Goal: Task Accomplishment & Management: Use online tool/utility

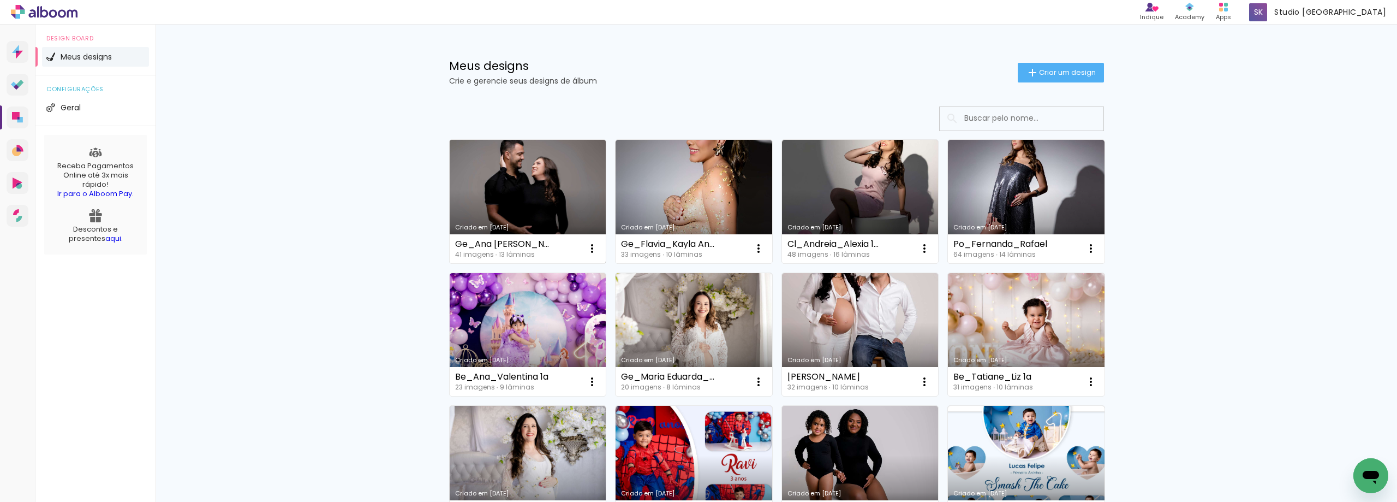
click at [551, 184] on link "Criado em 22/08/25" at bounding box center [528, 201] width 157 height 123
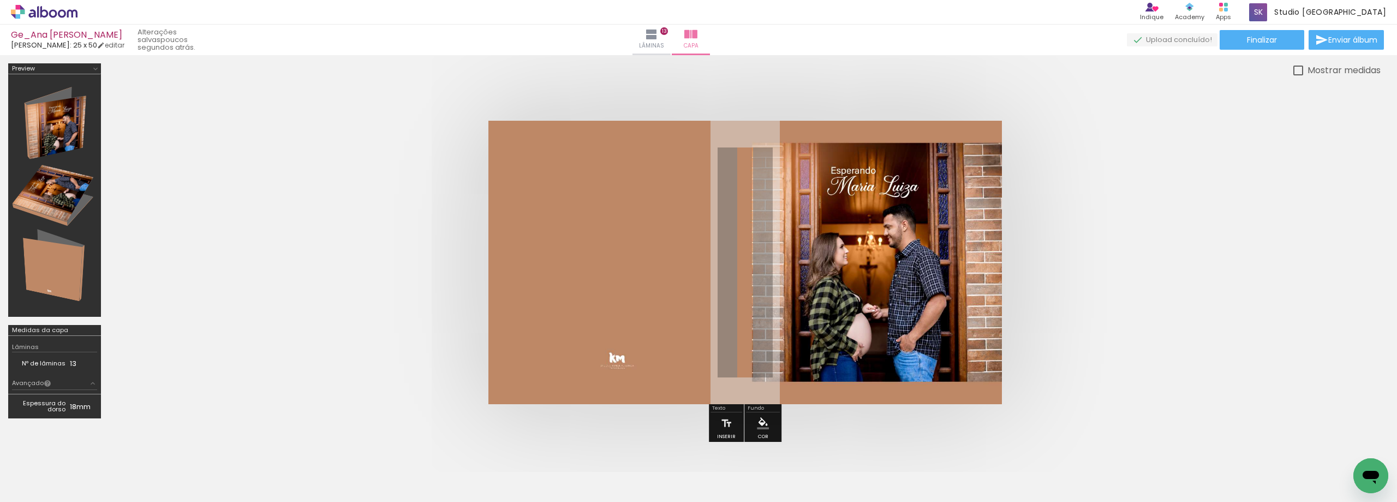
scroll to position [0, 1202]
